Goal: Transaction & Acquisition: Purchase product/service

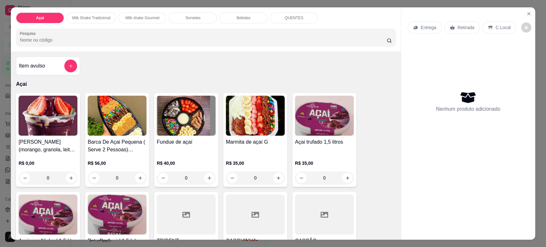
click at [47, 133] on img at bounding box center [48, 116] width 59 height 40
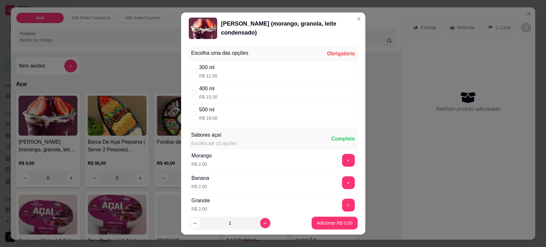
click at [201, 76] on p "R$ 12,00" at bounding box center [208, 76] width 18 height 6
radio input "true"
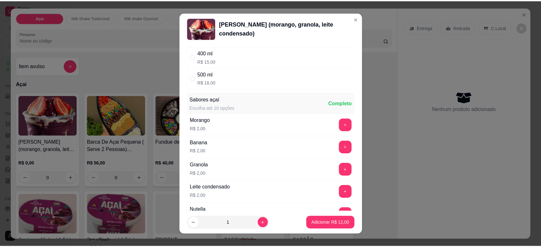
scroll to position [71, 0]
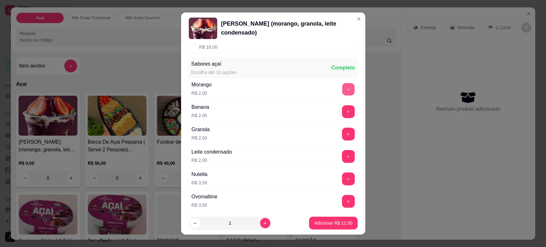
click at [342, 92] on button "+" at bounding box center [348, 89] width 12 height 12
click at [342, 113] on button "+" at bounding box center [348, 111] width 13 height 13
click at [322, 222] on p "Adicionar R$ 16,00" at bounding box center [333, 223] width 38 height 6
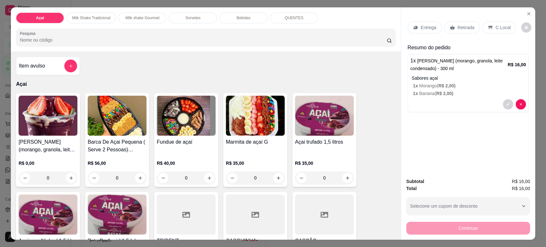
click at [68, 131] on img at bounding box center [48, 116] width 59 height 40
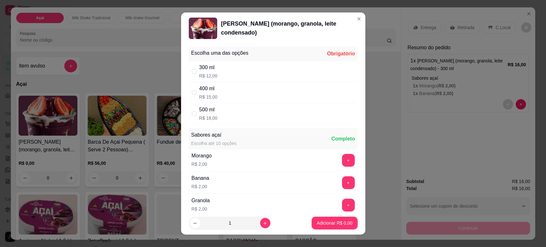
click at [210, 71] on div "300 ml" at bounding box center [208, 68] width 18 height 8
radio input "true"
click at [342, 162] on button "+" at bounding box center [348, 160] width 12 height 12
click at [342, 185] on button "+" at bounding box center [348, 182] width 12 height 12
click at [330, 227] on button "Adicionar R$ 16,00" at bounding box center [333, 223] width 48 height 13
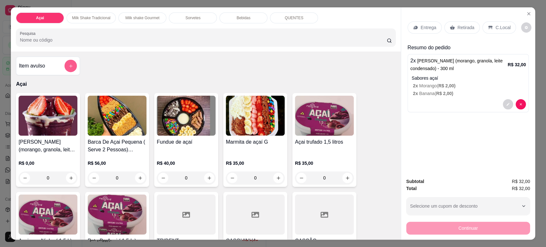
click at [68, 64] on icon "add-separate-item" at bounding box center [70, 66] width 5 height 5
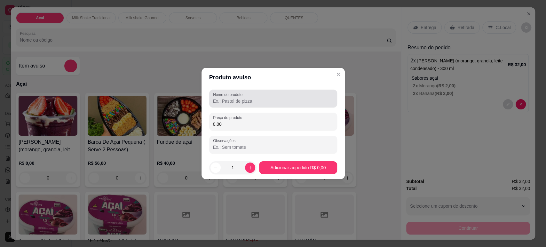
click at [289, 107] on div "Nome do produto" at bounding box center [273, 99] width 128 height 18
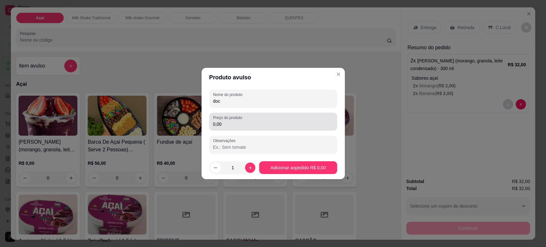
type input "doc"
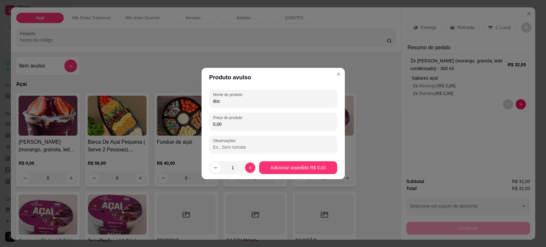
click at [302, 124] on input "0,00" at bounding box center [273, 124] width 120 height 6
type input "1,50"
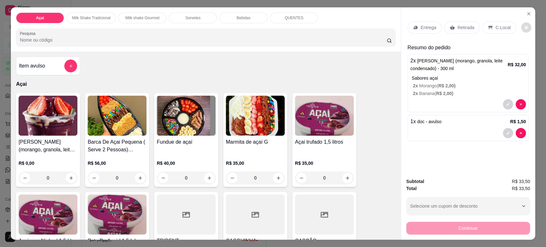
click at [525, 26] on icon "decrease-product-quantity" at bounding box center [527, 28] width 4 height 4
click at [496, 26] on p "C.Local" at bounding box center [503, 27] width 15 height 6
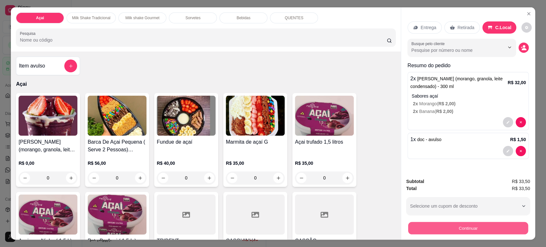
click at [465, 231] on button "Continuar" at bounding box center [468, 228] width 120 height 12
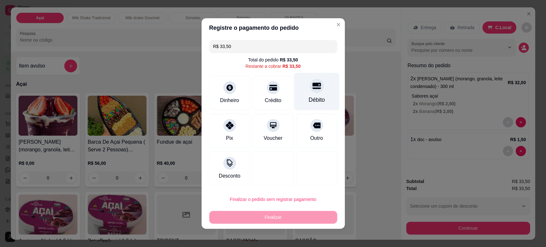
click at [309, 101] on div "Débito" at bounding box center [317, 100] width 16 height 8
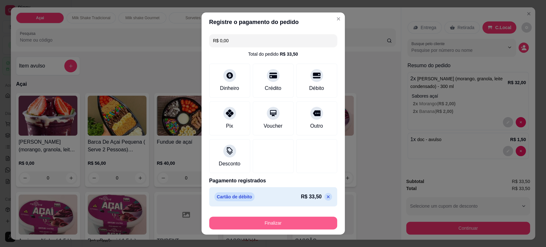
click at [296, 219] on button "Finalizar" at bounding box center [273, 223] width 128 height 13
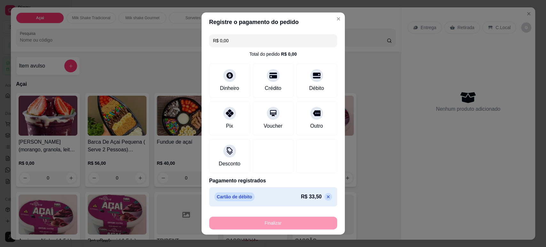
type input "-R$ 33,50"
